Goal: Navigation & Orientation: Go to known website

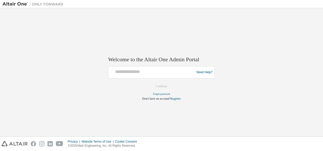
click at [21, 144] on img at bounding box center [15, 143] width 26 height 5
